Goal: Find specific page/section: Find specific page/section

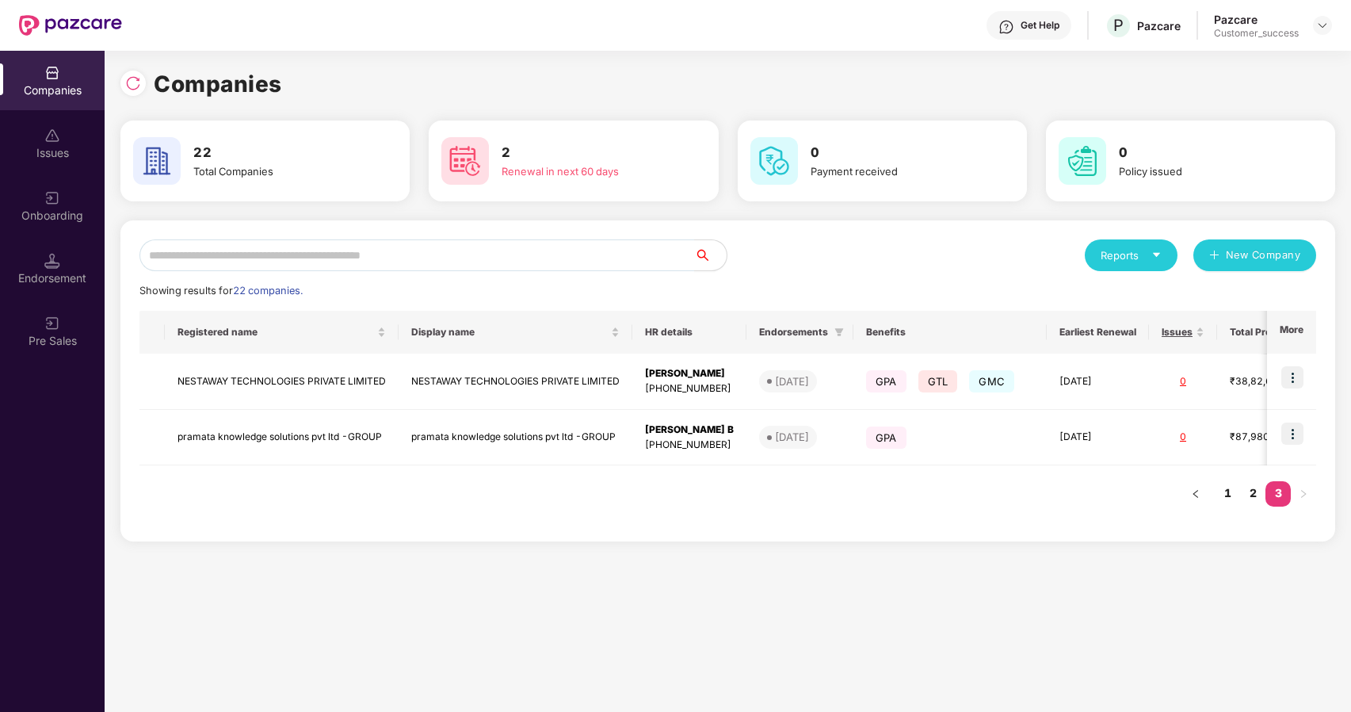
scroll to position [0, 1]
click at [1319, 27] on img at bounding box center [1322, 25] width 13 height 13
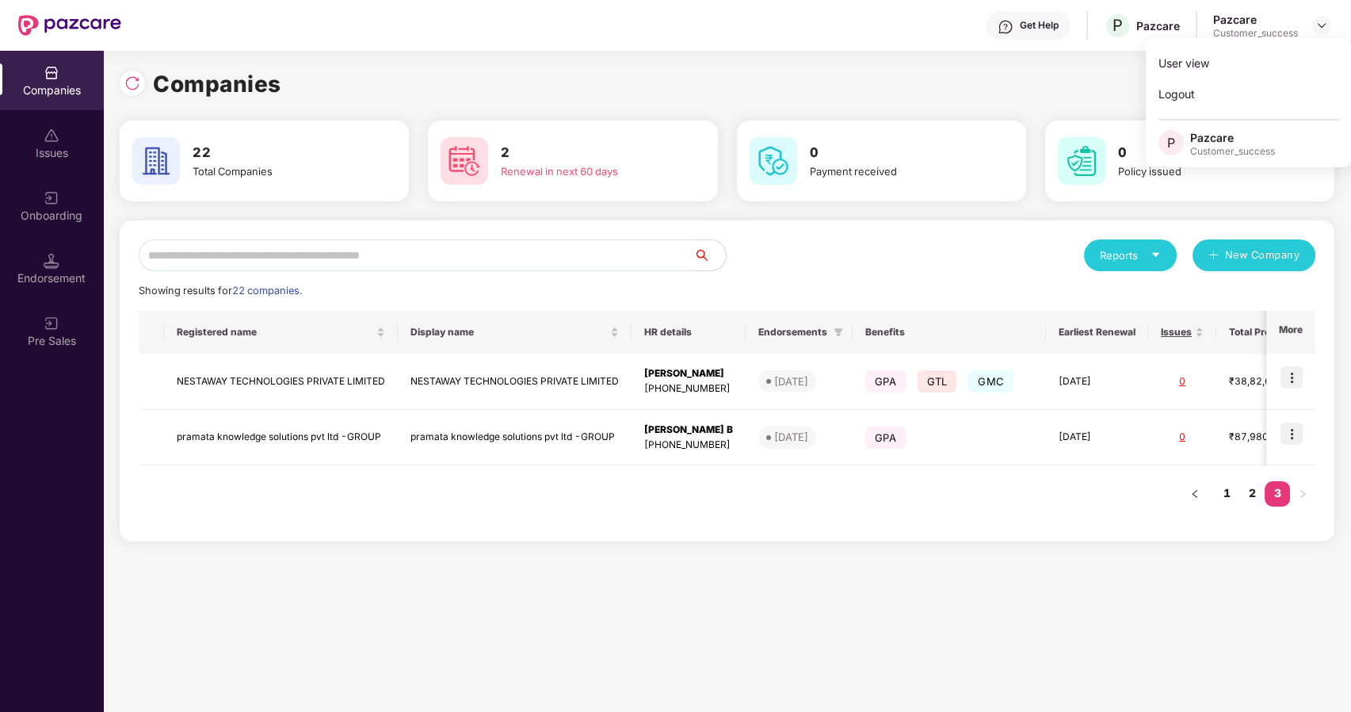
click at [500, 256] on input "text" at bounding box center [416, 255] width 555 height 32
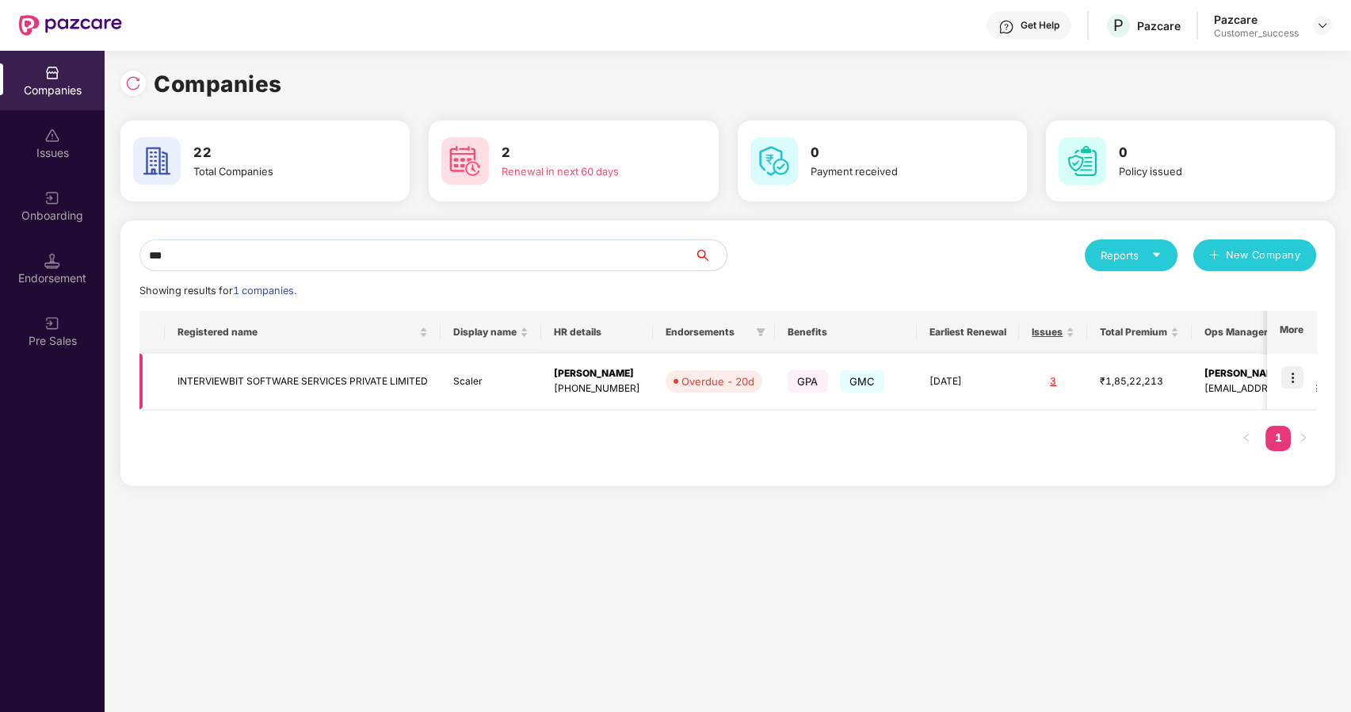
type input "***"
click at [1296, 376] on img at bounding box center [1292, 377] width 22 height 22
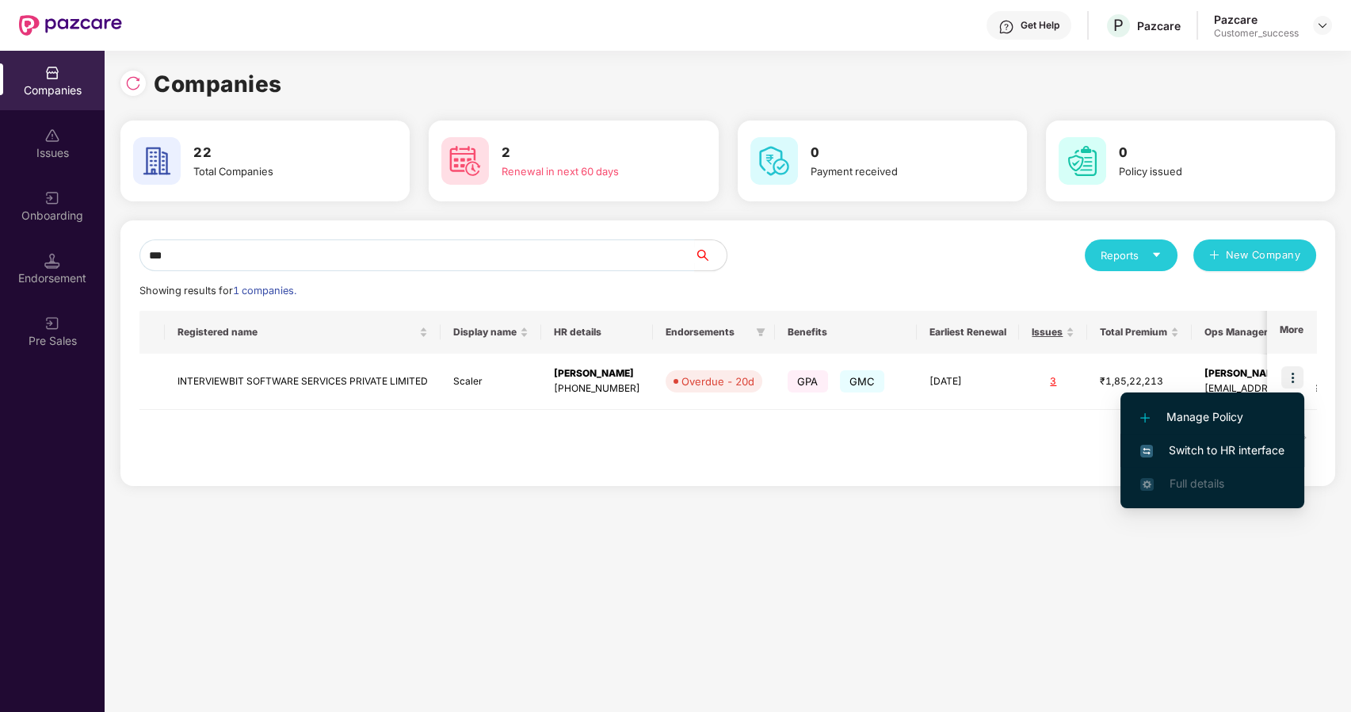
click at [1206, 450] on span "Switch to HR interface" at bounding box center [1212, 449] width 144 height 17
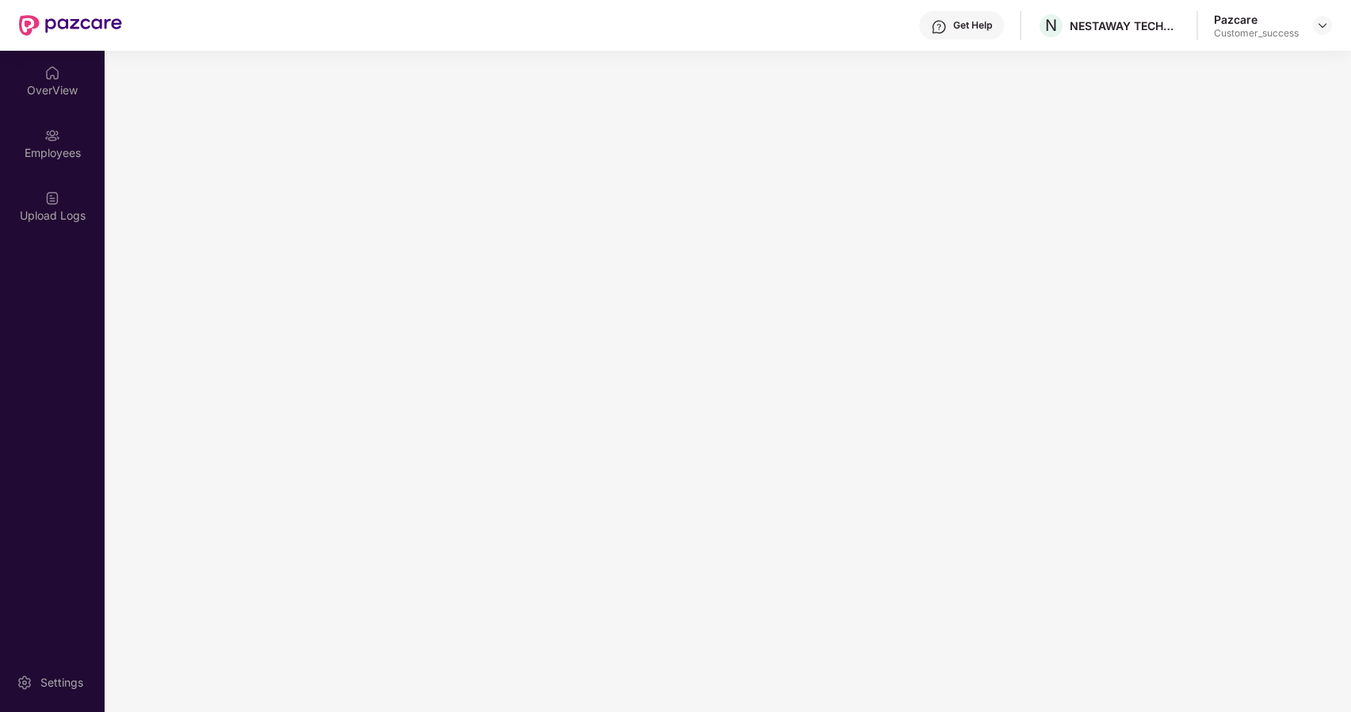
scroll to position [0, 0]
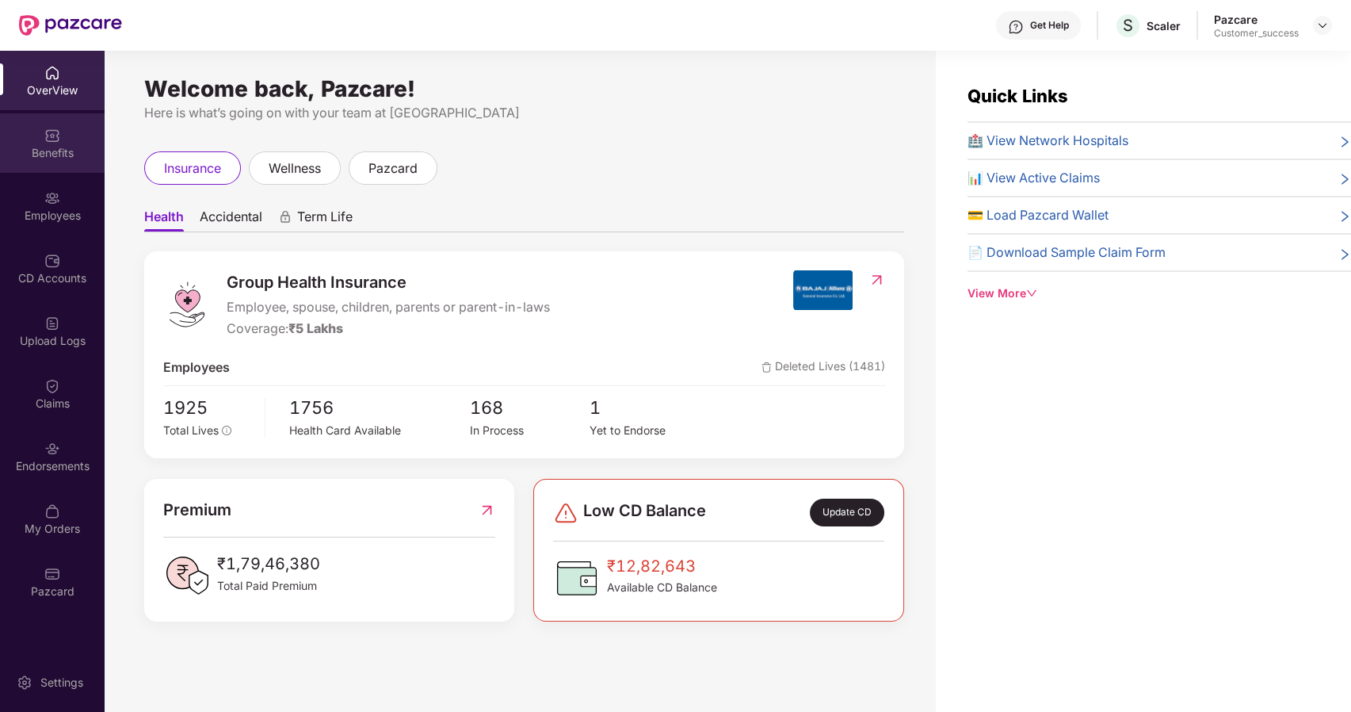
click at [52, 167] on div "Benefits" at bounding box center [52, 142] width 105 height 59
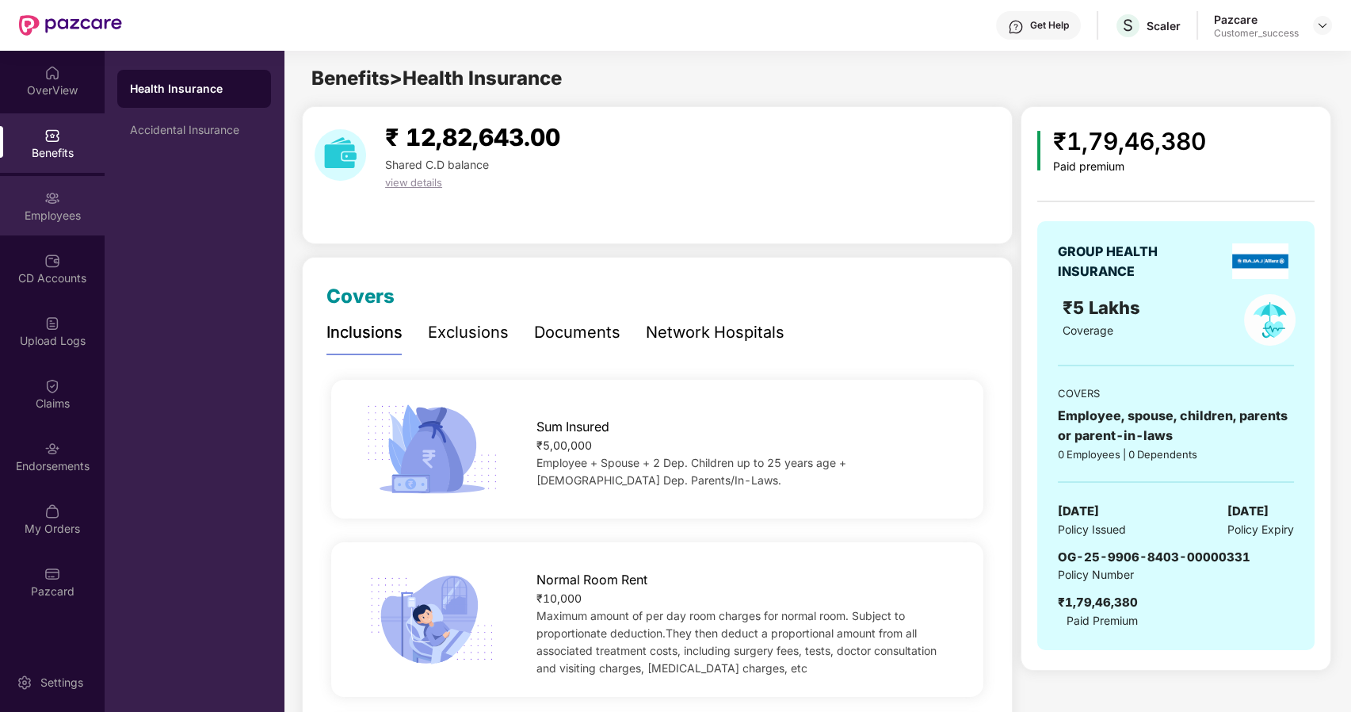
click at [67, 225] on div "Employees" at bounding box center [52, 205] width 105 height 59
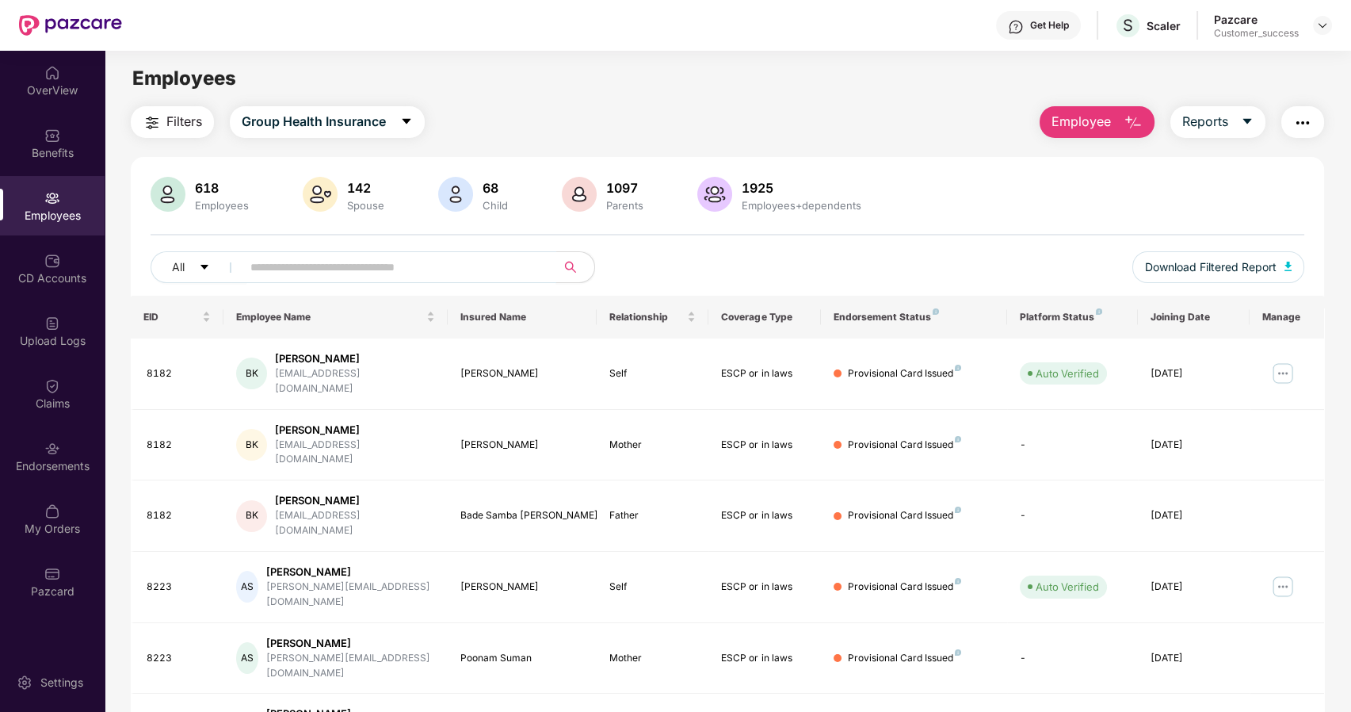
click at [296, 280] on span at bounding box center [393, 267] width 325 height 32
type input "*"
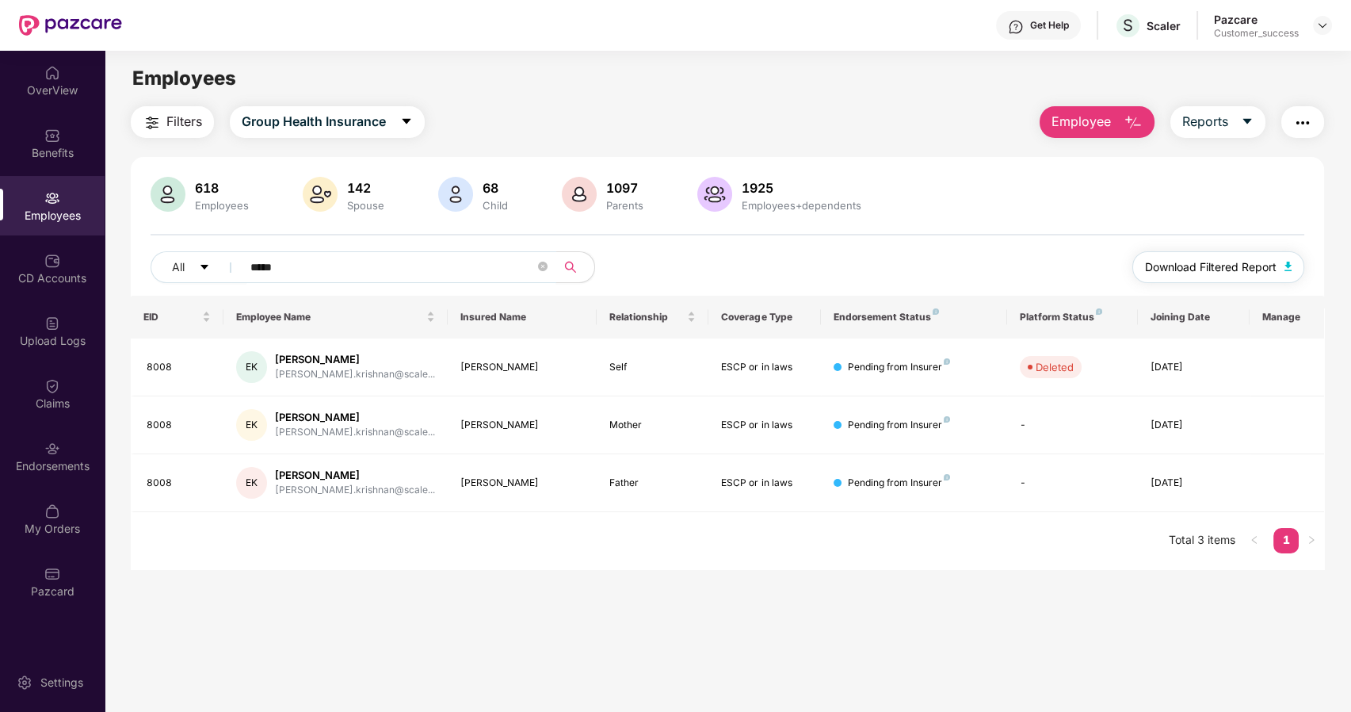
type input "*****"
click at [1267, 258] on span "Download Filtered Report" at bounding box center [1211, 266] width 132 height 17
